Goal: Task Accomplishment & Management: Use online tool/utility

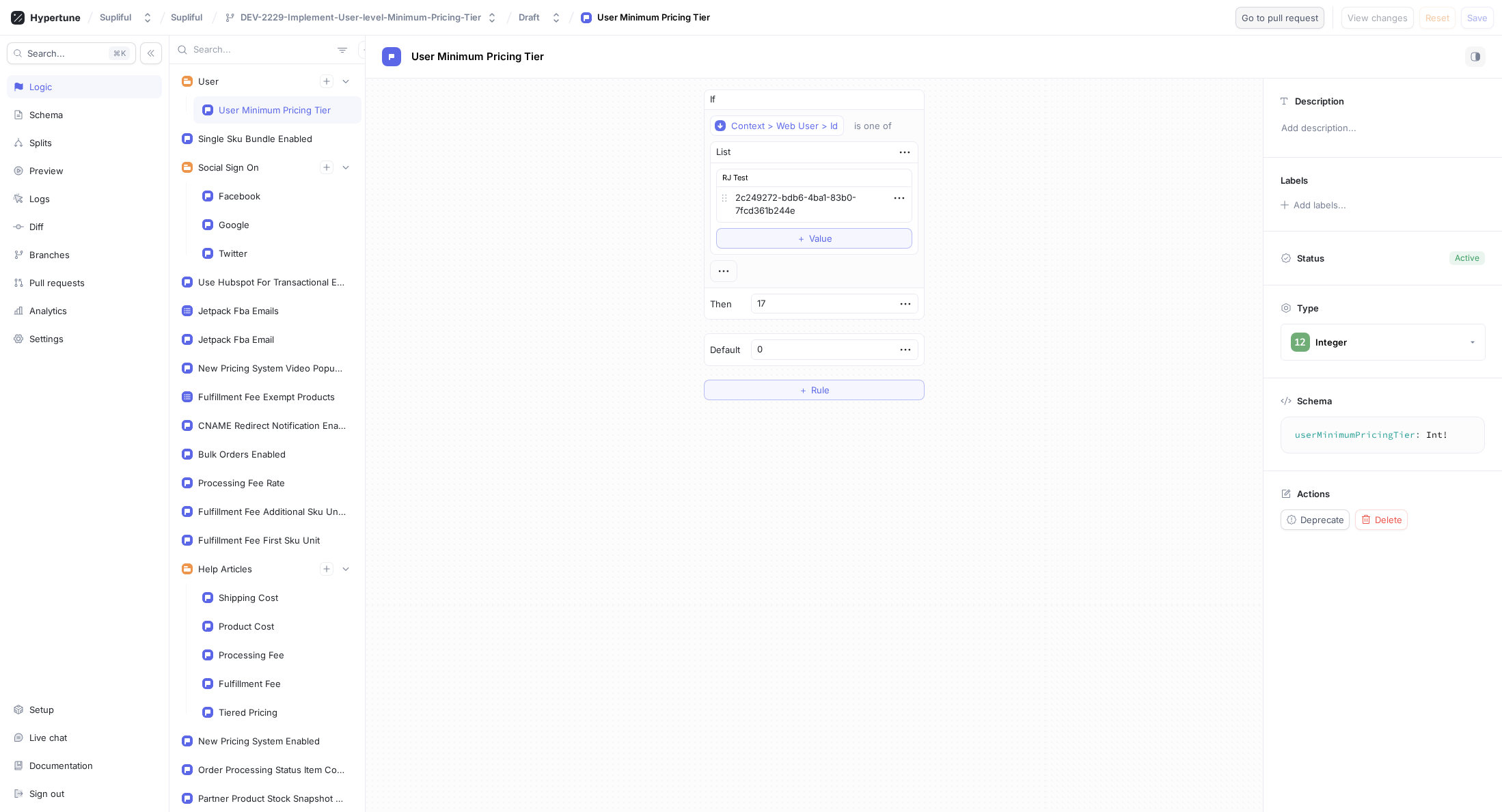
click at [1276, 22] on button "Go to pull request" at bounding box center [1280, 18] width 89 height 22
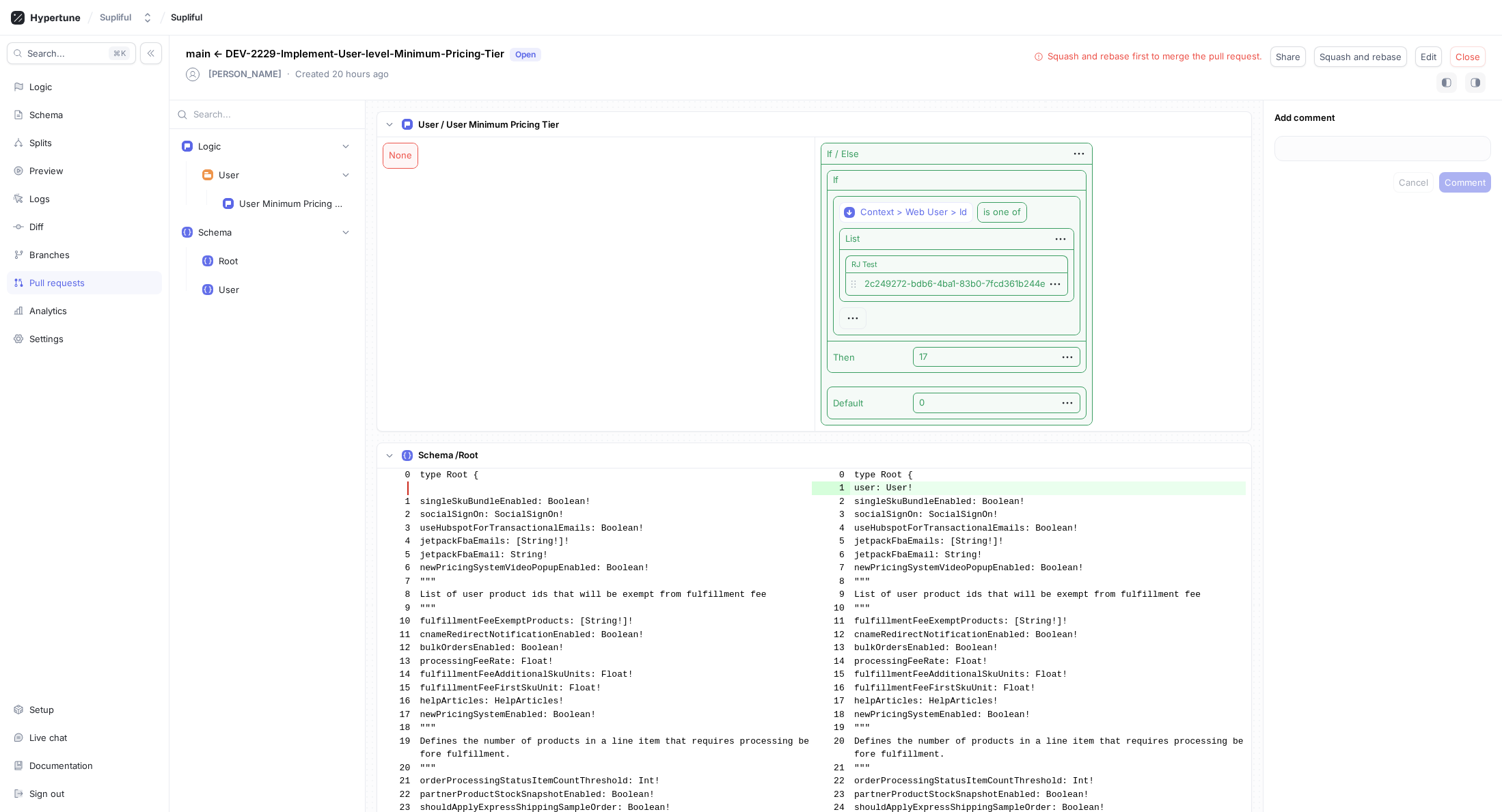
click at [1210, 159] on div "If / Else If Context > Web User > Id is one of List RJ Test 2c249272-bdb6-4ba1-…" at bounding box center [1031, 285] width 432 height 294
click at [1162, 173] on div "If / Else If Context > Web User > Id is one of List RJ Test 2c249272-bdb6-4ba1-…" at bounding box center [1031, 285] width 432 height 294
click at [1079, 155] on icon "button" at bounding box center [1080, 153] width 15 height 15
click at [1165, 151] on div "If / Else If Context > Web User > Id is one of List RJ Test 2c249272-bdb6-4ba1-…" at bounding box center [1031, 285] width 432 height 294
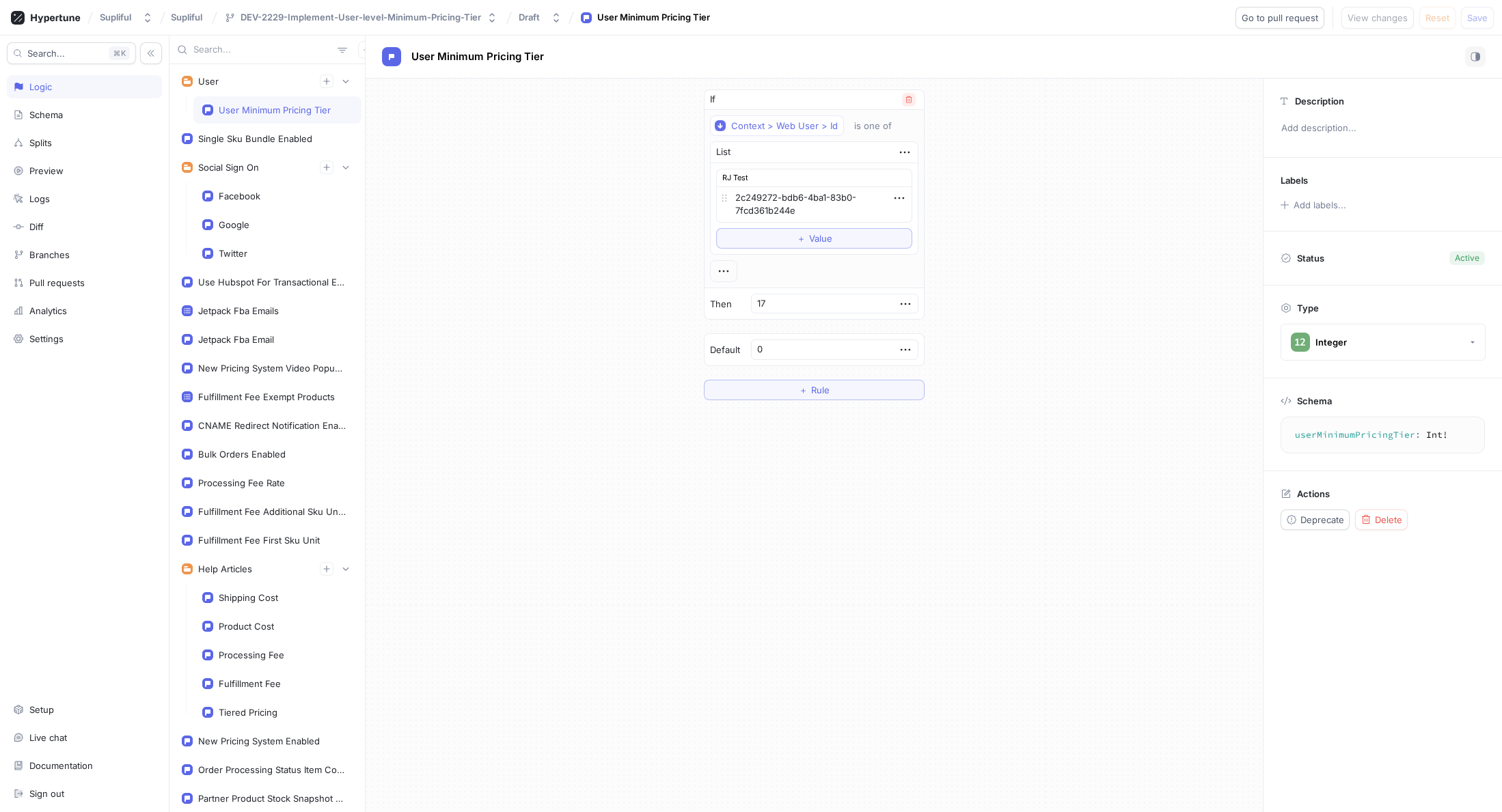
click at [911, 99] on icon "button" at bounding box center [909, 100] width 8 height 8
click at [1481, 25] on button "Save" at bounding box center [1477, 18] width 32 height 22
click at [1278, 18] on span "Go to pull request" at bounding box center [1280, 18] width 77 height 8
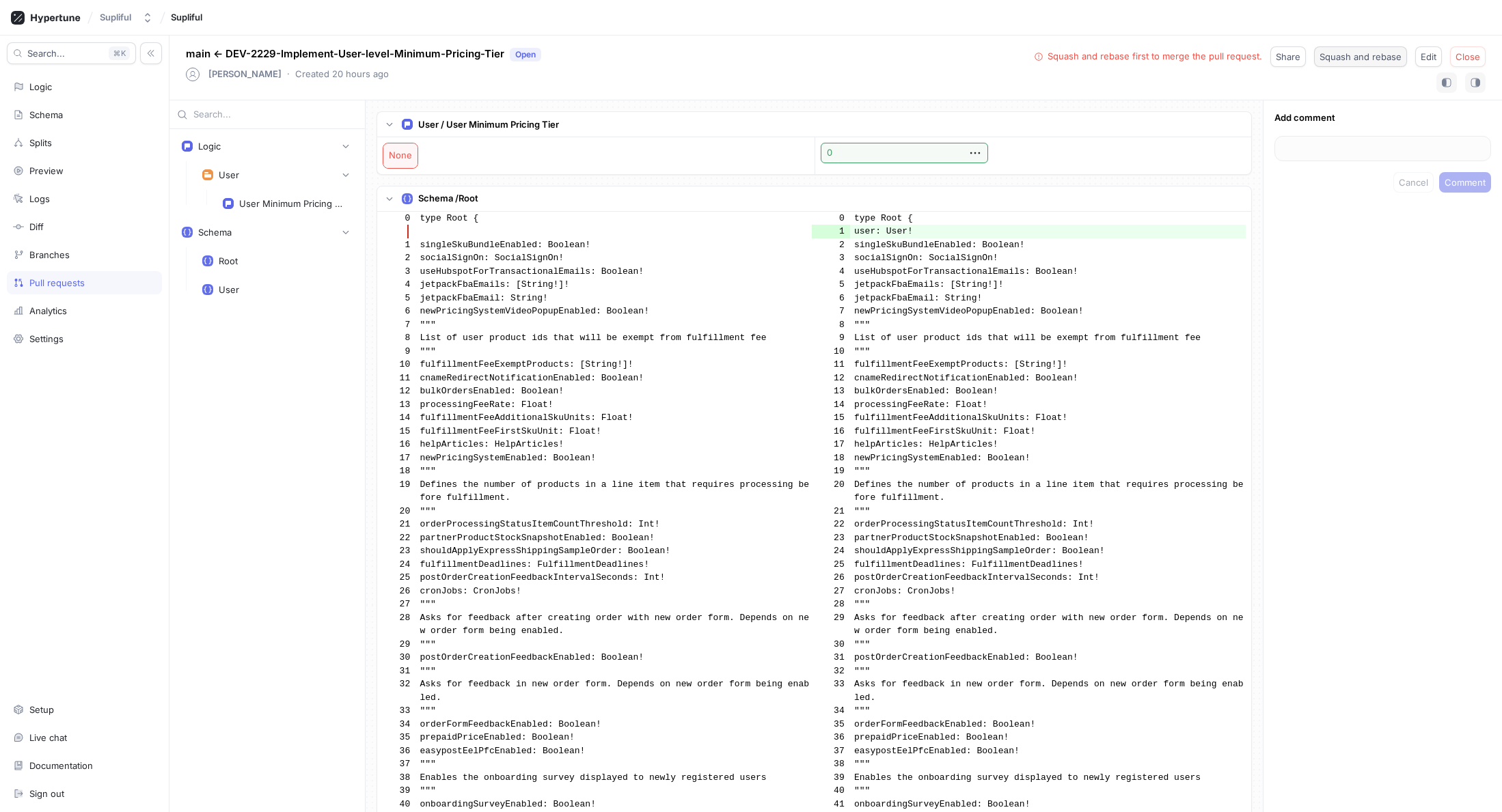
click at [1361, 62] on button "Squash and rebase" at bounding box center [1361, 56] width 93 height 20
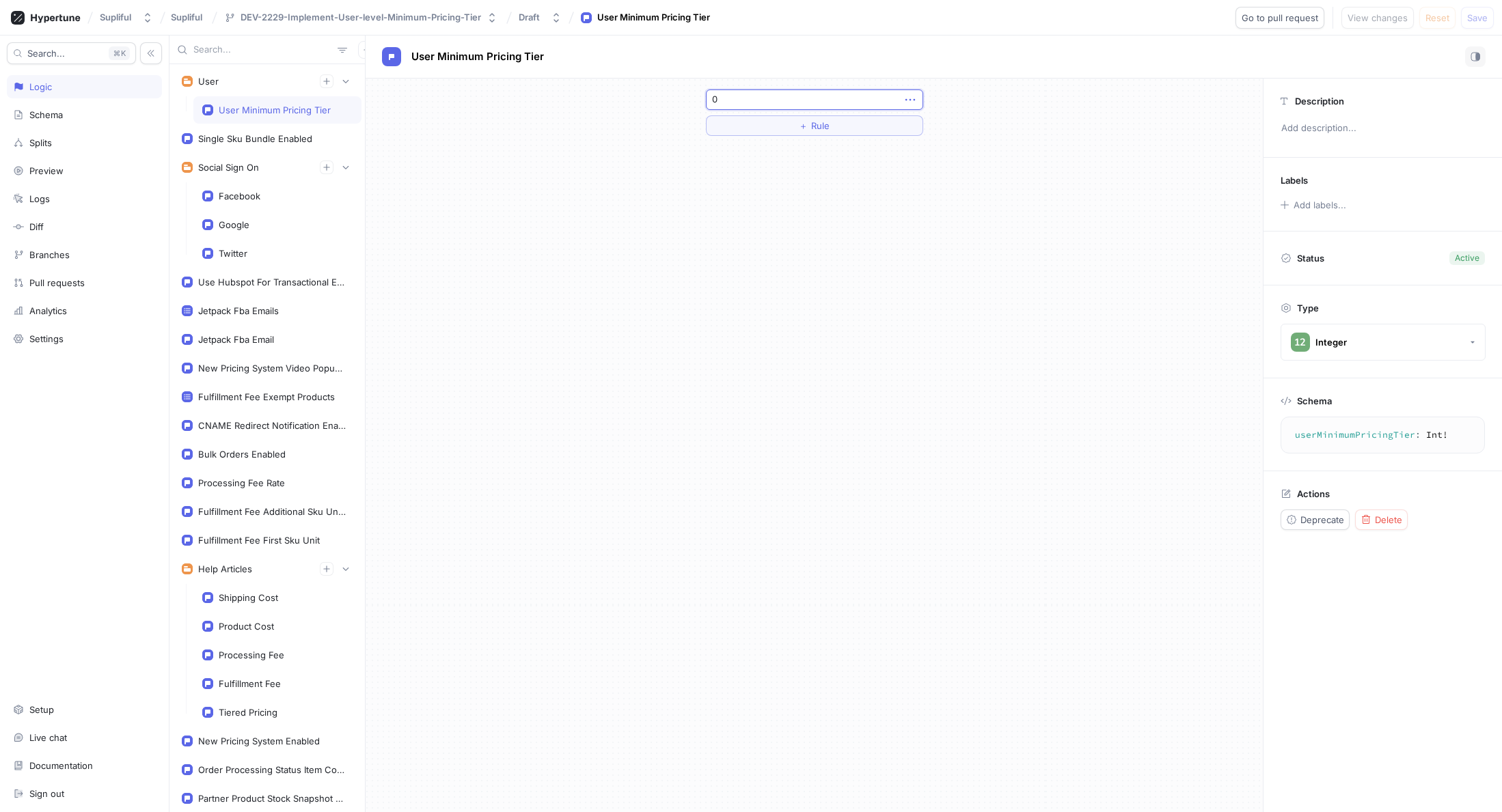
click at [910, 102] on icon "button" at bounding box center [910, 100] width 15 height 15
click at [853, 295] on div "0 ＋ Rule" at bounding box center [814, 445] width 898 height 733
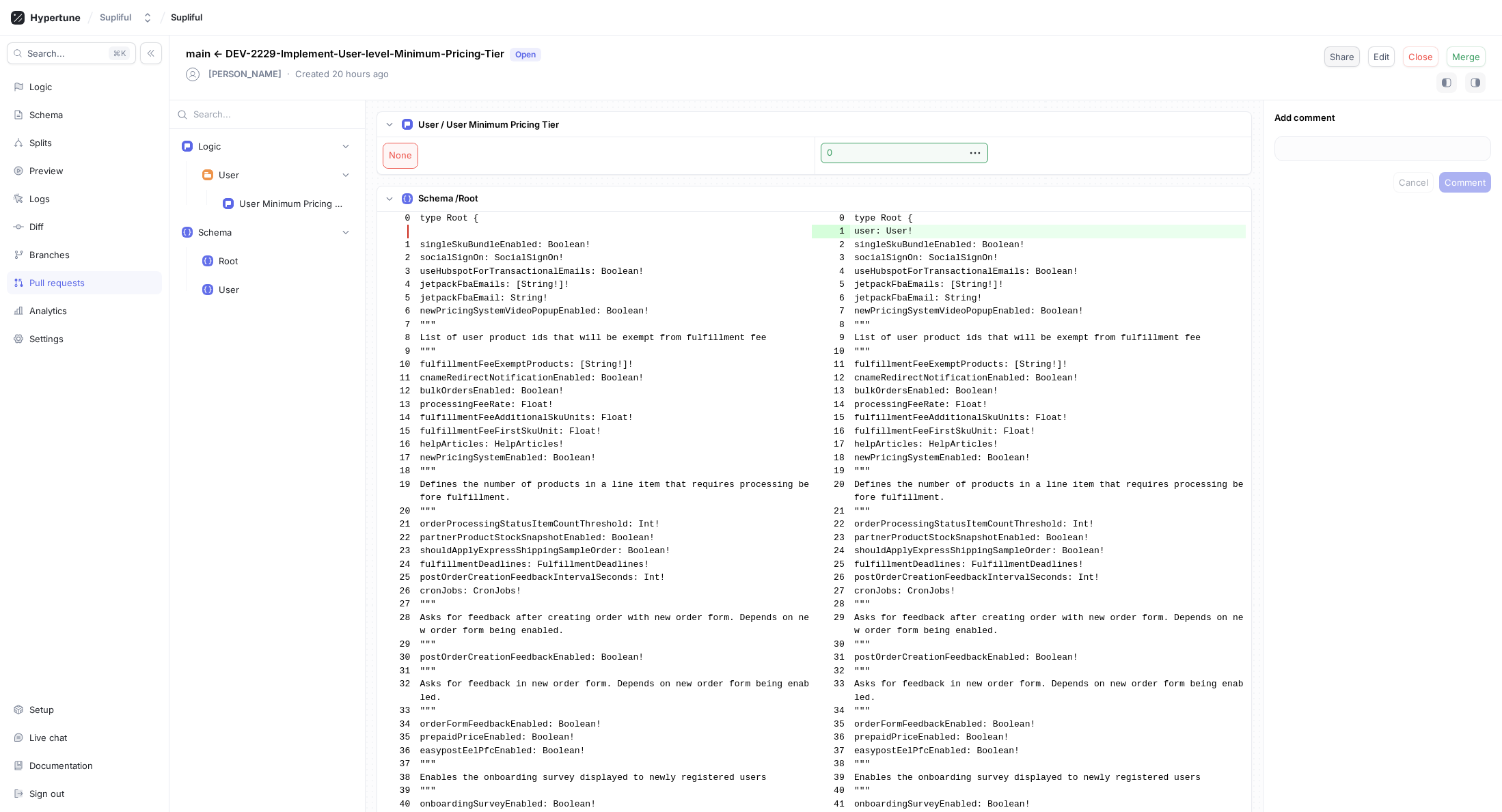
click at [1351, 59] on span "Share" at bounding box center [1342, 56] width 25 height 8
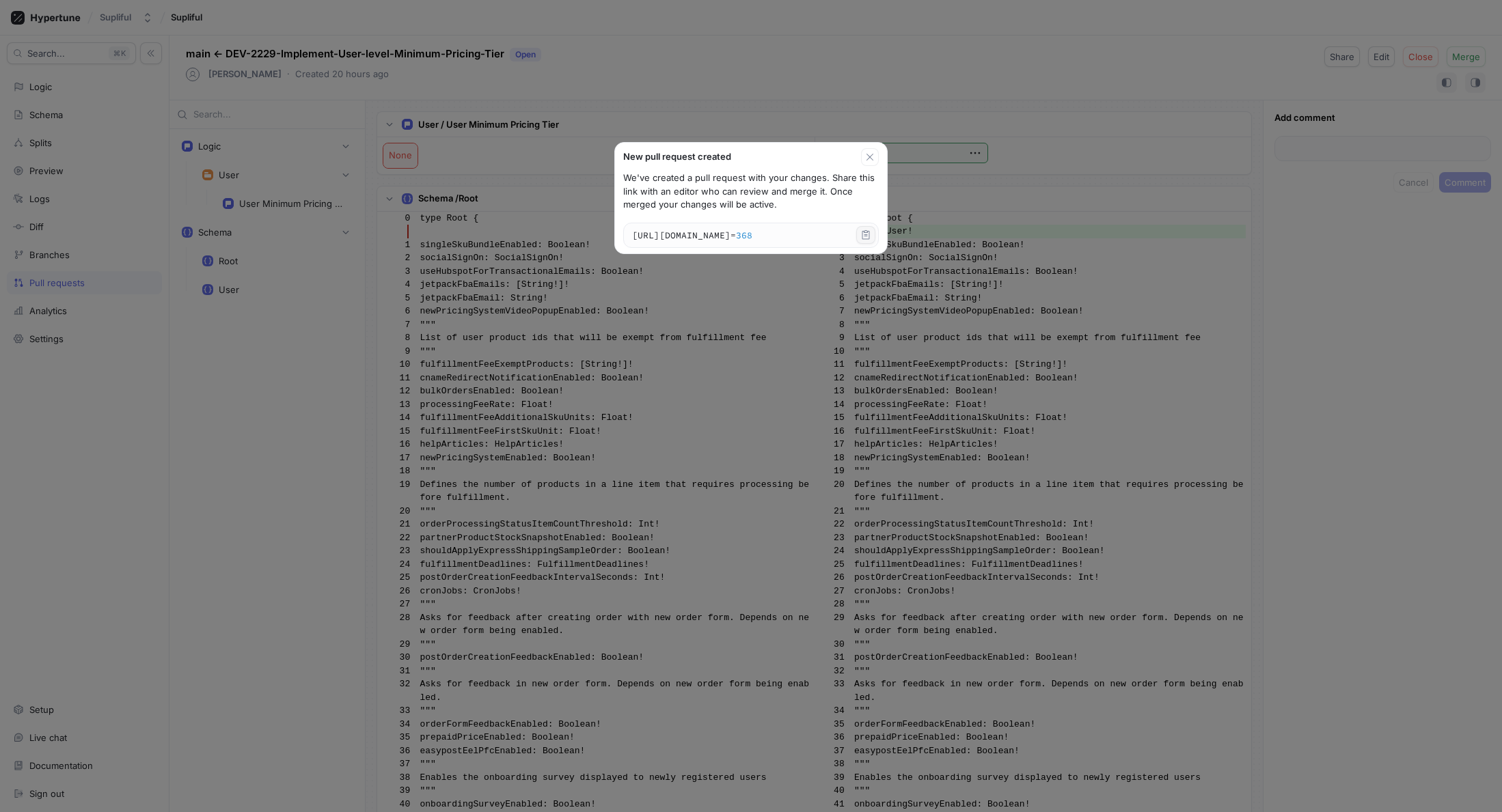
click at [873, 237] on button "button" at bounding box center [866, 235] width 19 height 18
click at [870, 157] on icon "button" at bounding box center [871, 157] width 11 height 11
